Goal: Information Seeking & Learning: Learn about a topic

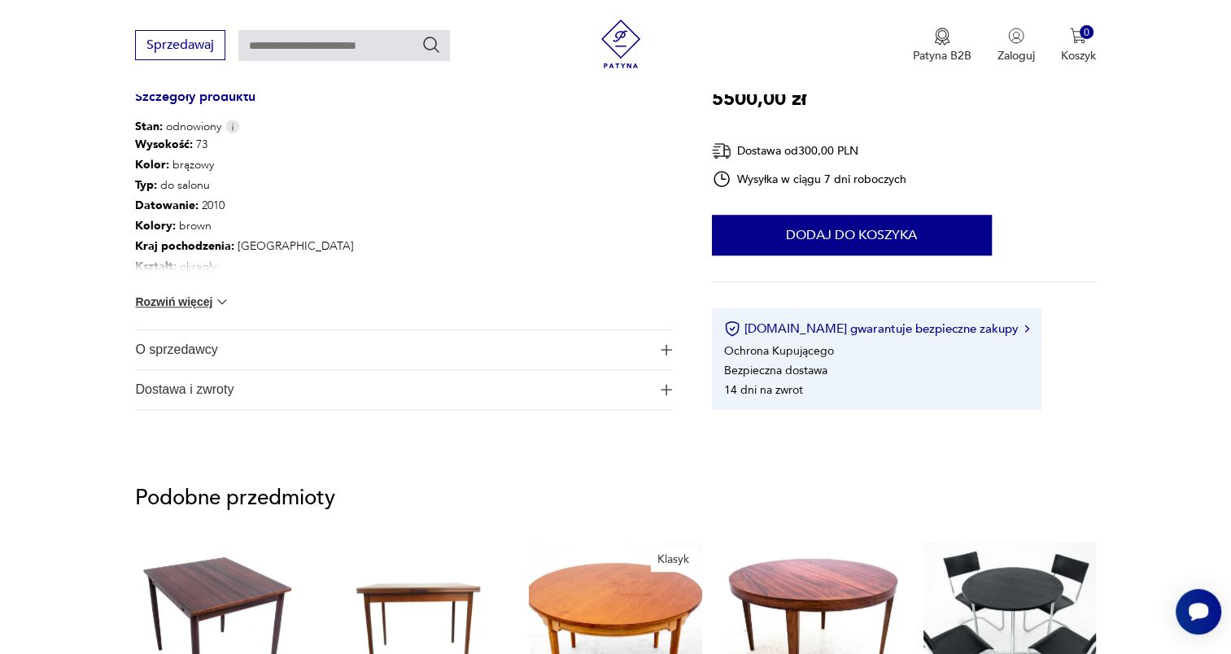
scroll to position [1058, 0]
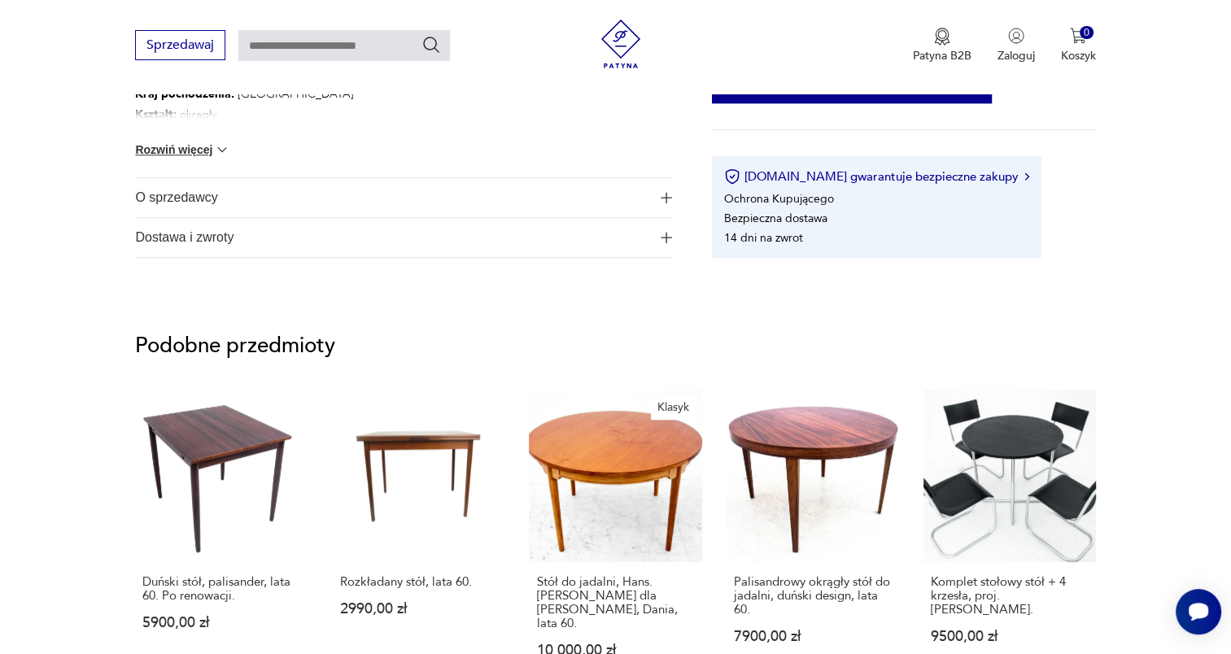
click at [230, 206] on span "O sprzedawcy" at bounding box center [392, 197] width 515 height 39
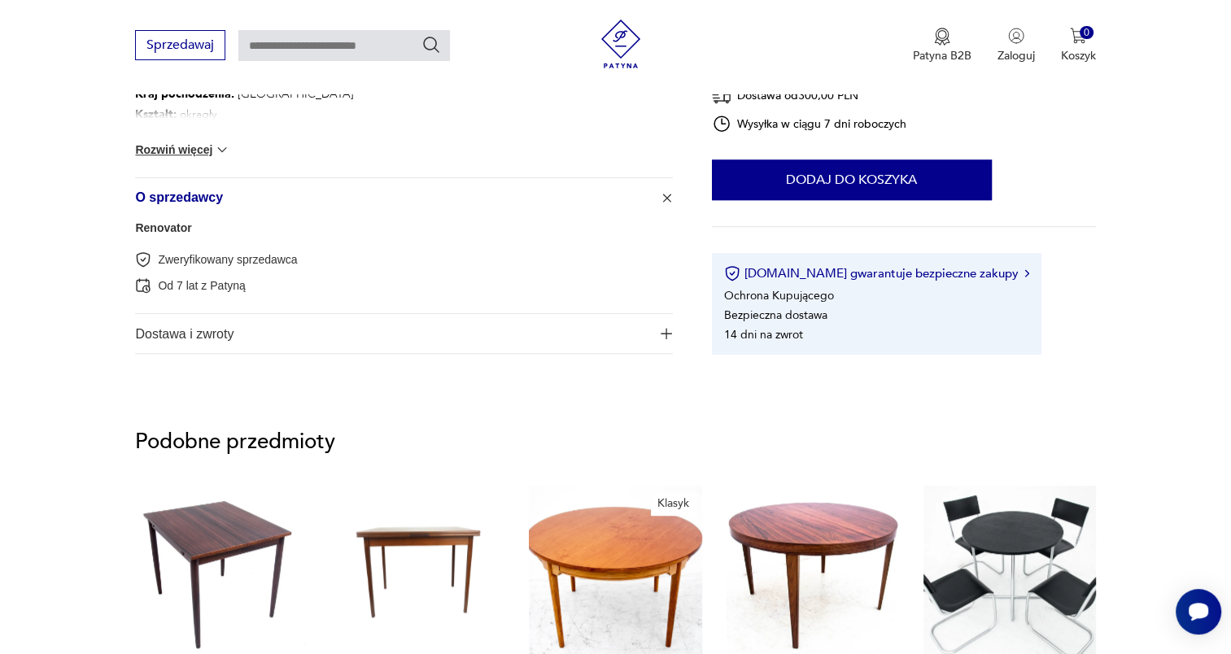
click at [280, 338] on span "Dostawa i zwroty" at bounding box center [392, 333] width 515 height 39
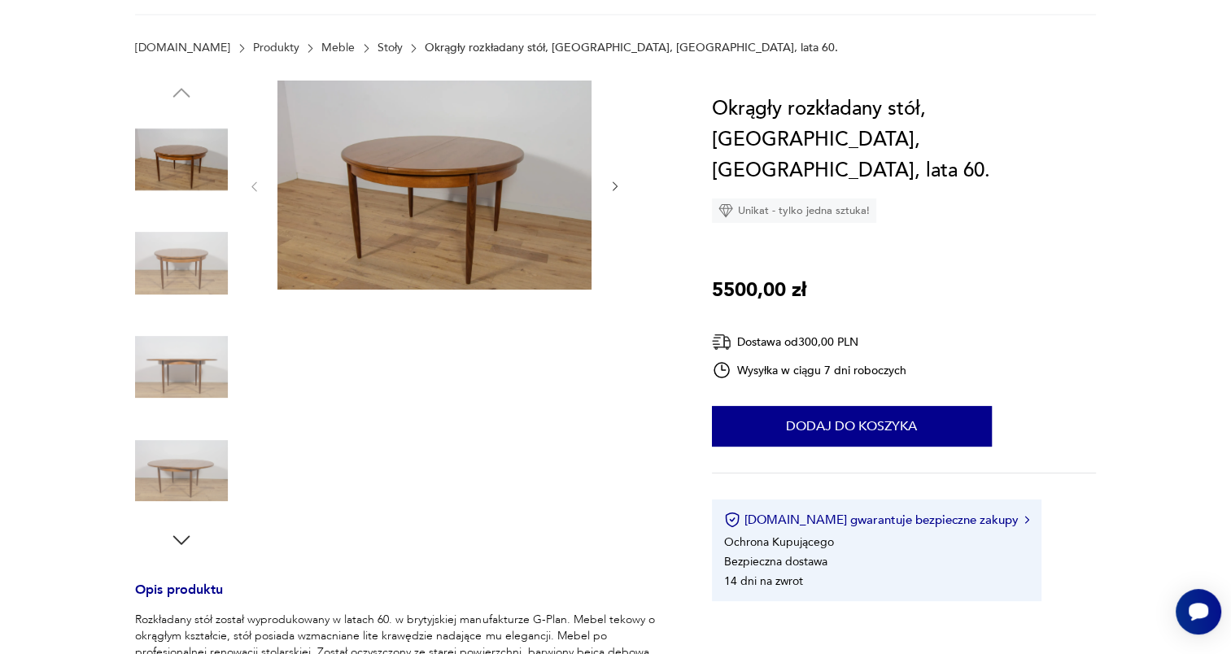
scroll to position [244, 0]
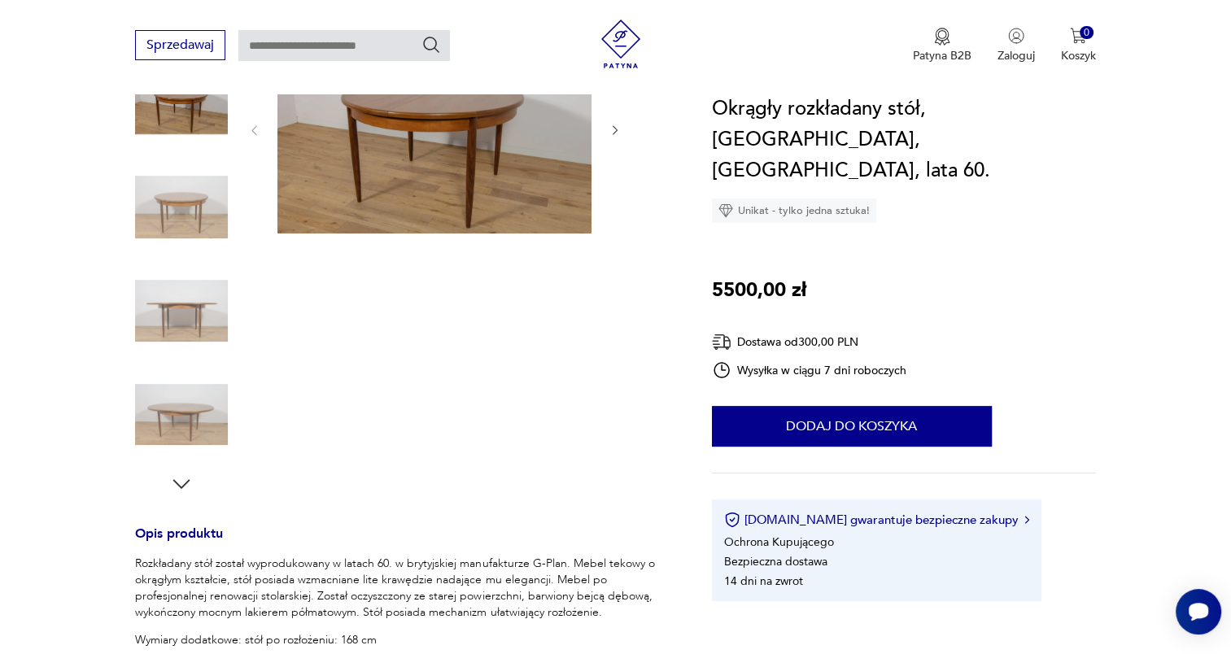
click at [181, 472] on icon "button" at bounding box center [181, 484] width 24 height 24
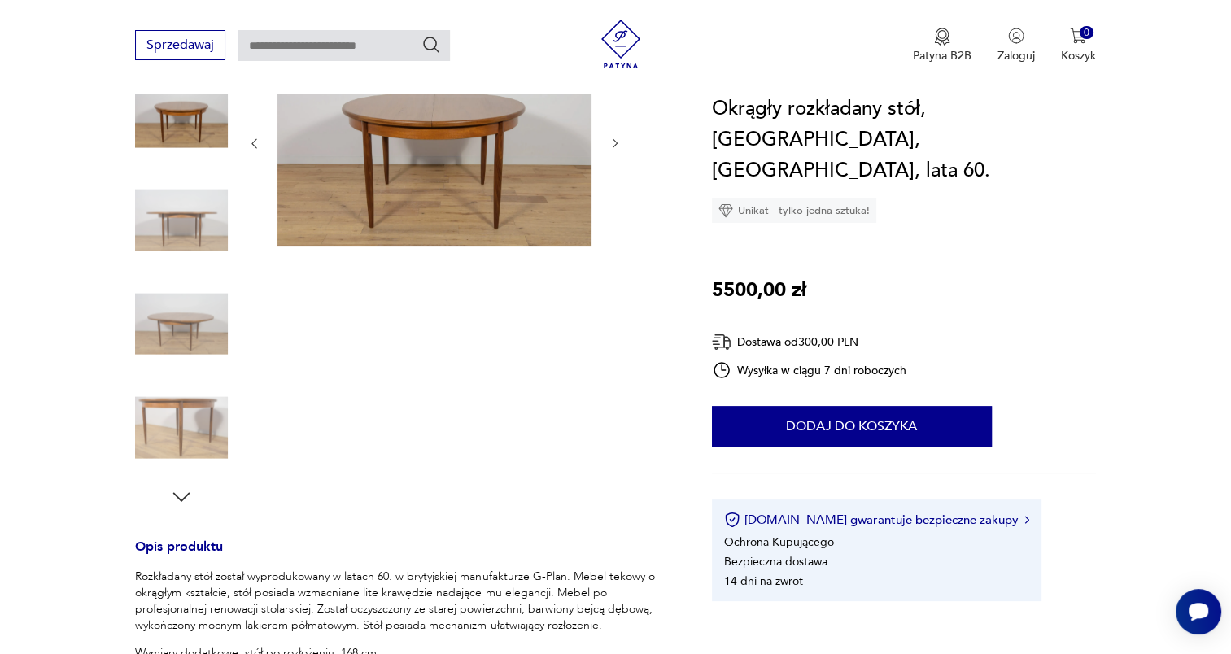
scroll to position [325, 0]
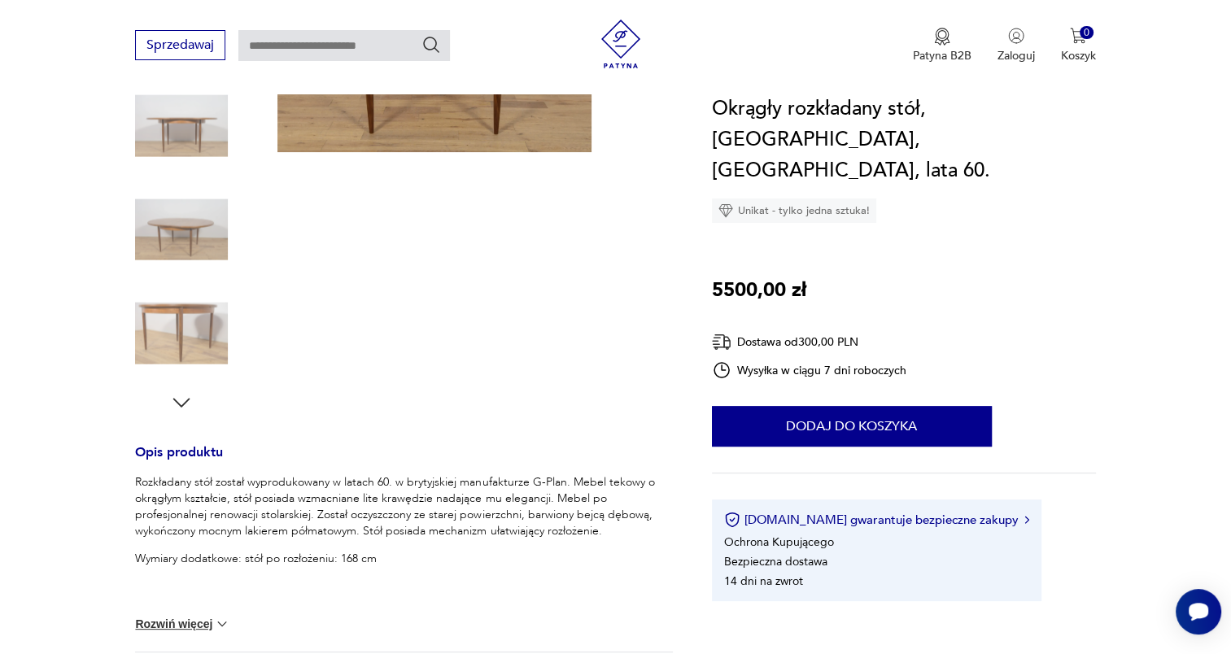
click at [190, 400] on icon "button" at bounding box center [181, 403] width 24 height 24
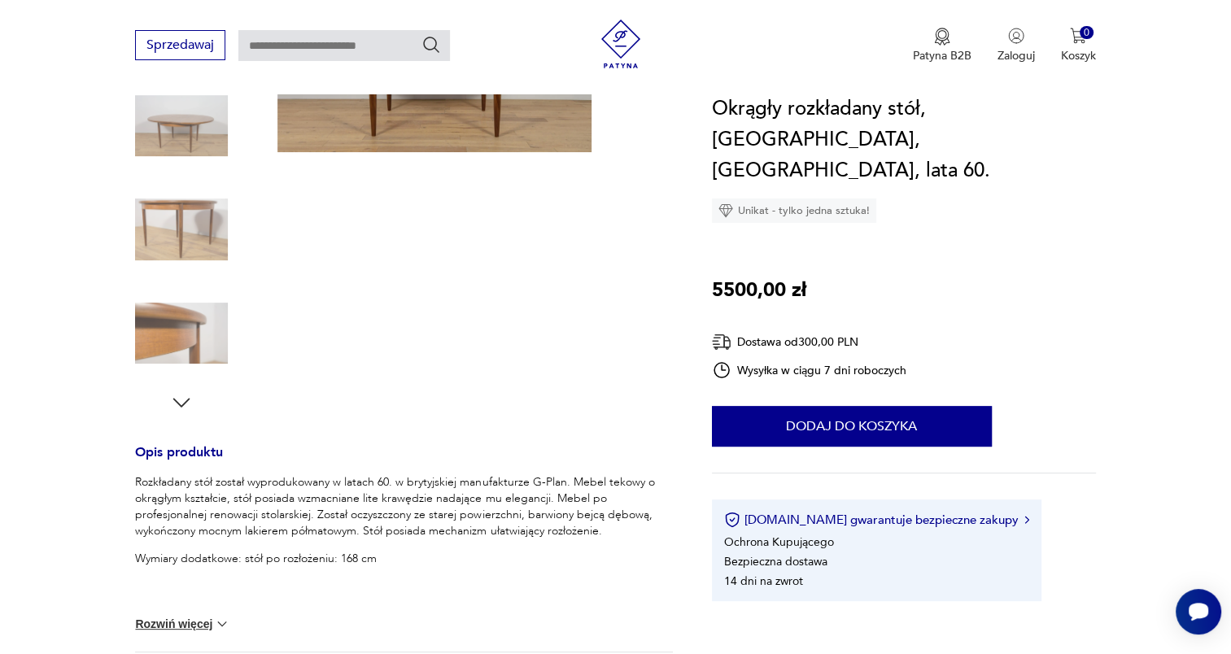
click at [190, 400] on icon "button" at bounding box center [181, 403] width 24 height 24
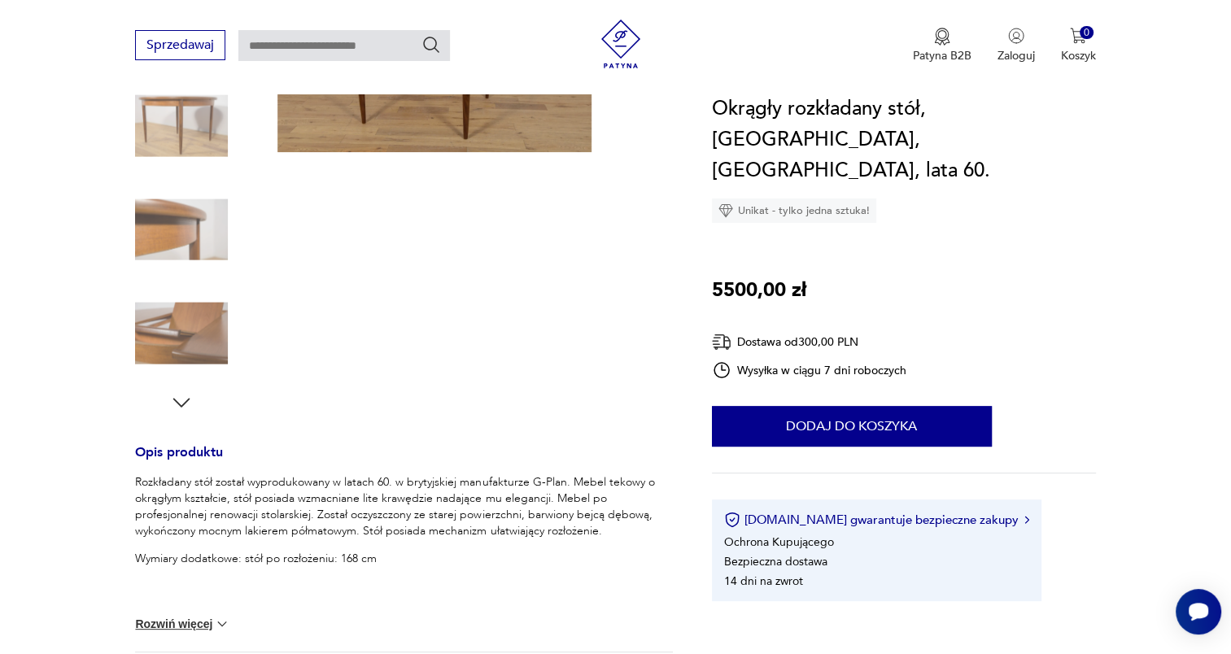
click at [190, 400] on icon "button" at bounding box center [181, 403] width 24 height 24
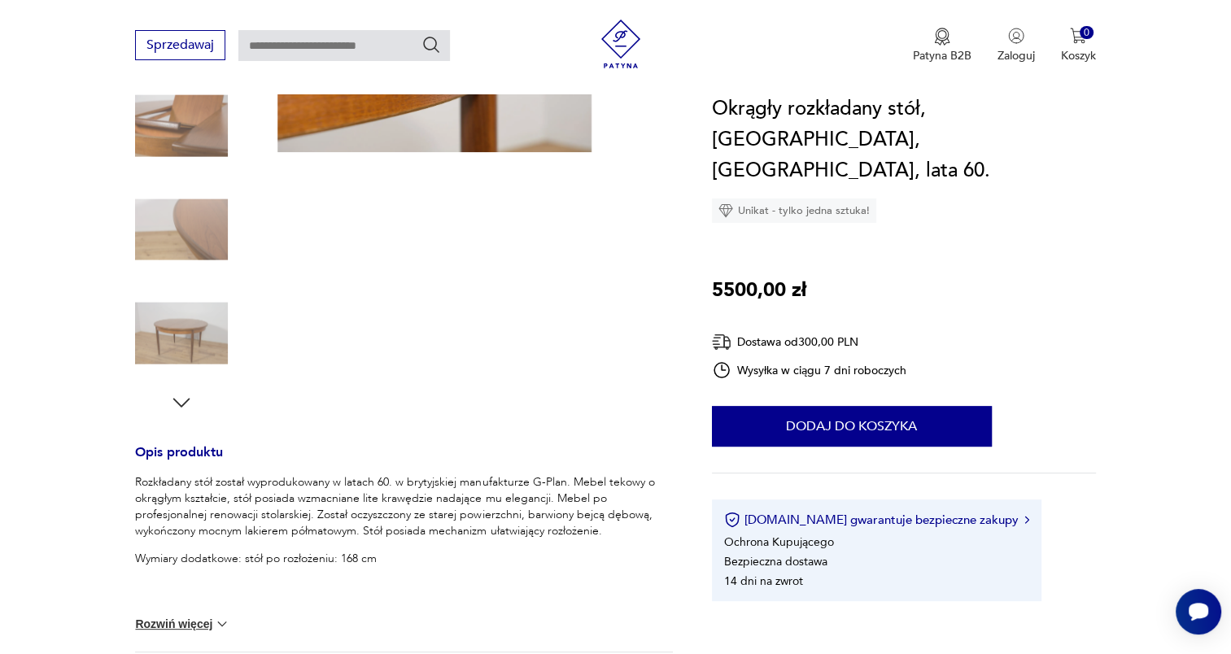
click at [190, 400] on icon "button" at bounding box center [181, 403] width 24 height 24
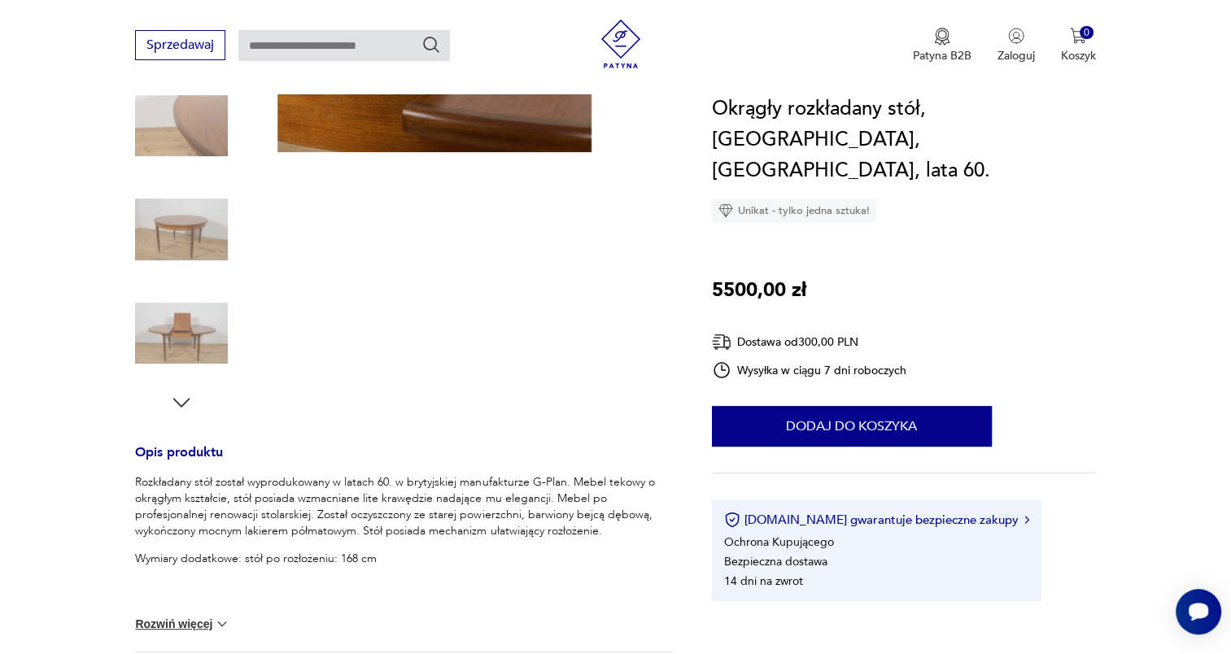
click at [190, 400] on icon "button" at bounding box center [181, 403] width 24 height 24
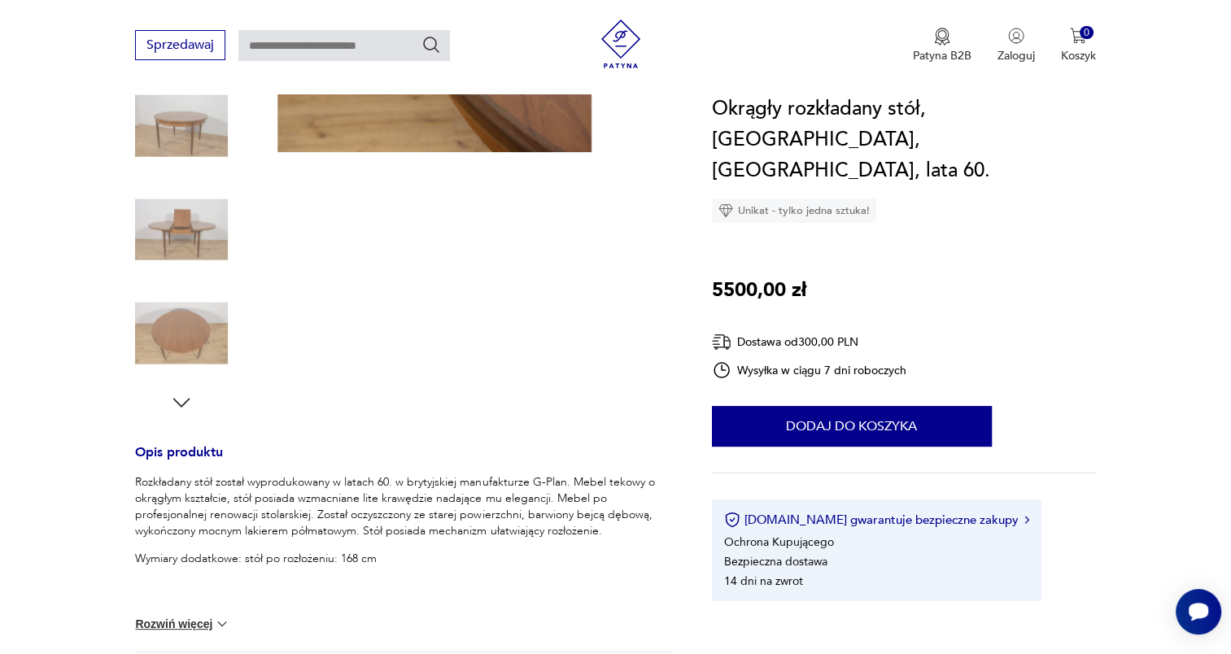
click at [190, 400] on icon "button" at bounding box center [181, 403] width 24 height 24
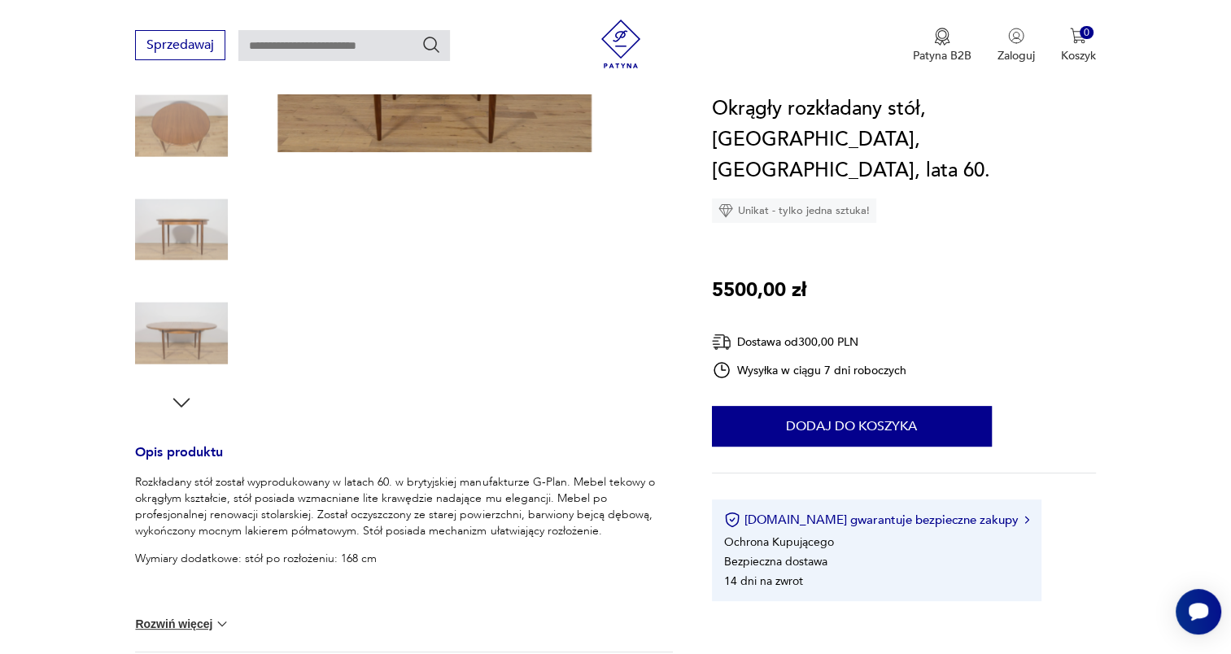
click at [190, 400] on icon "button" at bounding box center [181, 403] width 24 height 24
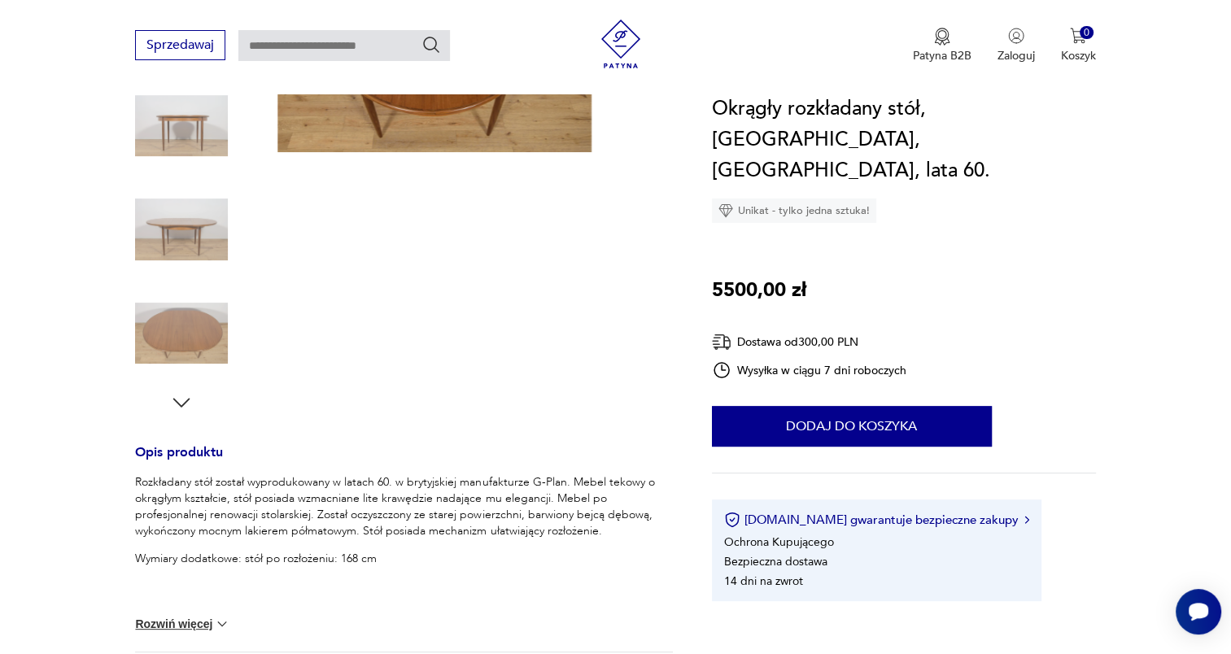
click at [190, 400] on icon "button" at bounding box center [181, 403] width 24 height 24
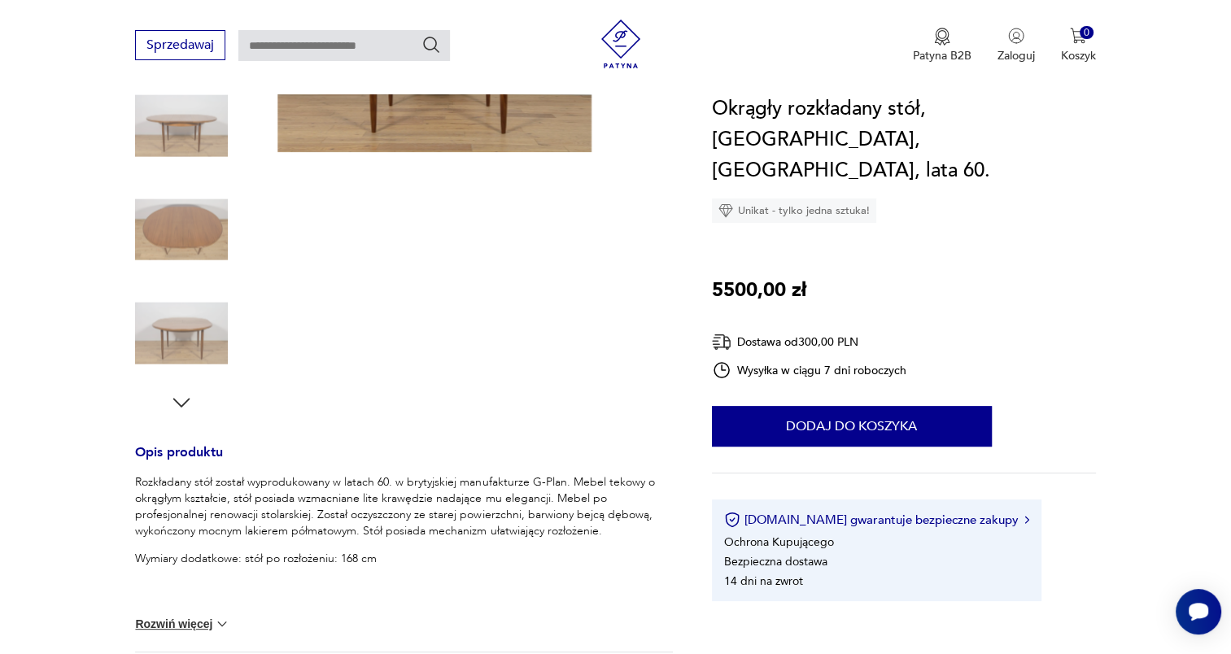
click at [190, 400] on icon "button" at bounding box center [181, 403] width 24 height 24
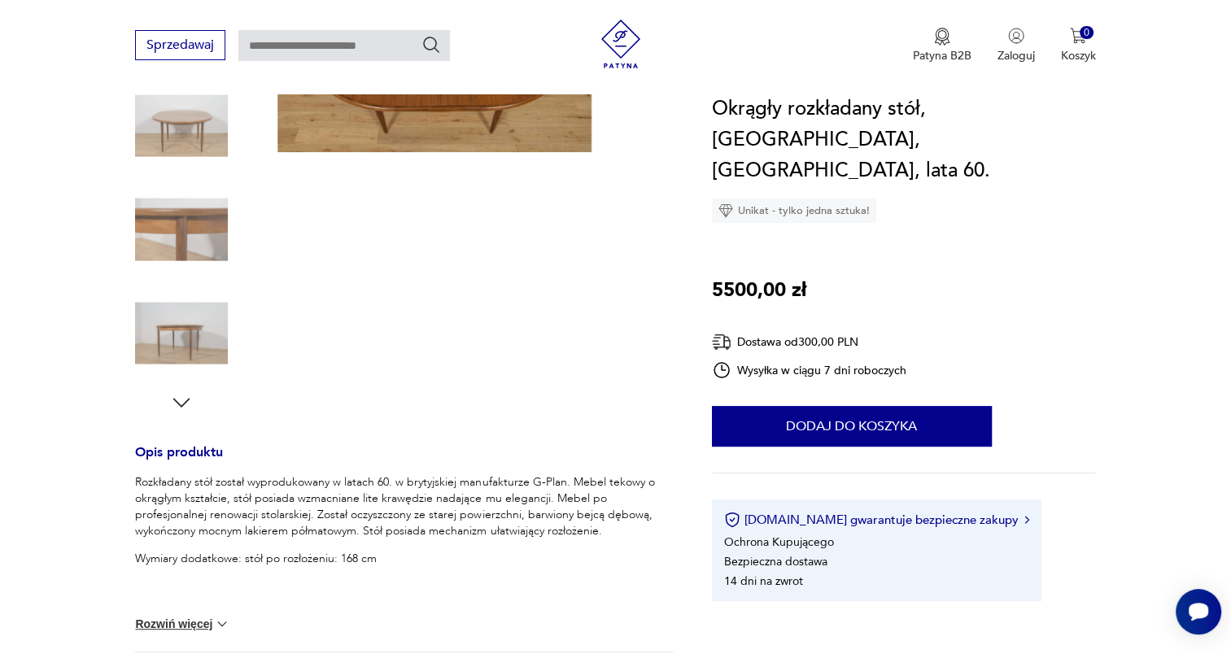
click at [190, 400] on icon "button" at bounding box center [181, 403] width 24 height 24
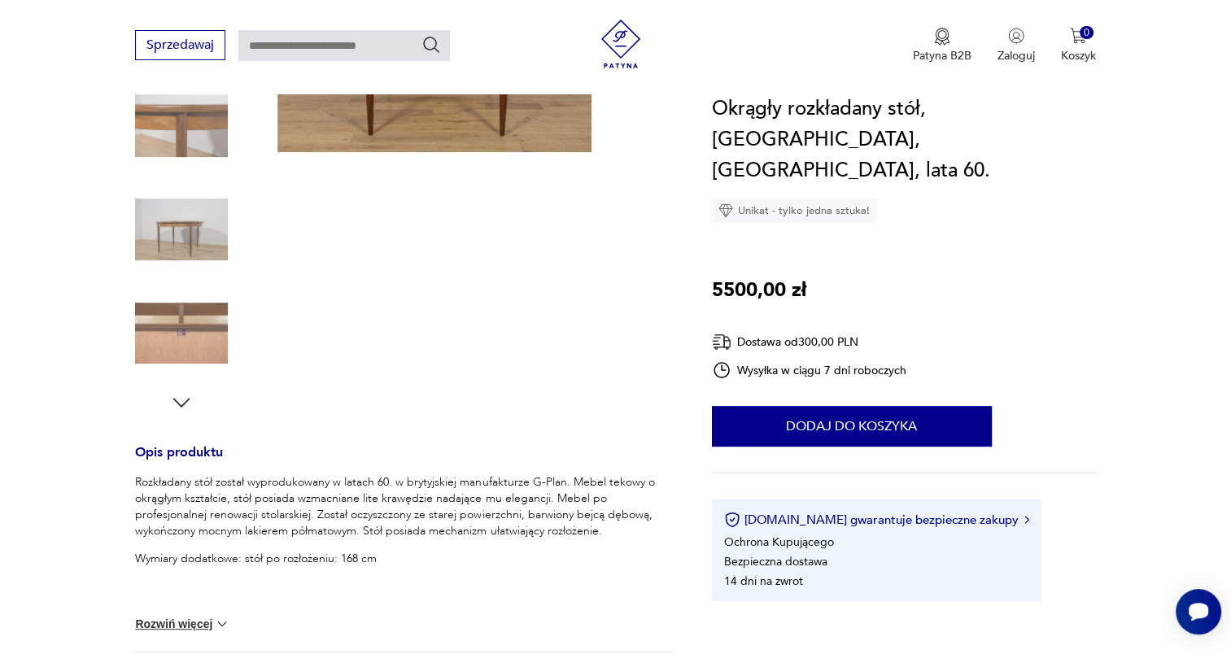
click at [190, 400] on icon "button" at bounding box center [181, 403] width 24 height 24
